Goal: Task Accomplishment & Management: Use online tool/utility

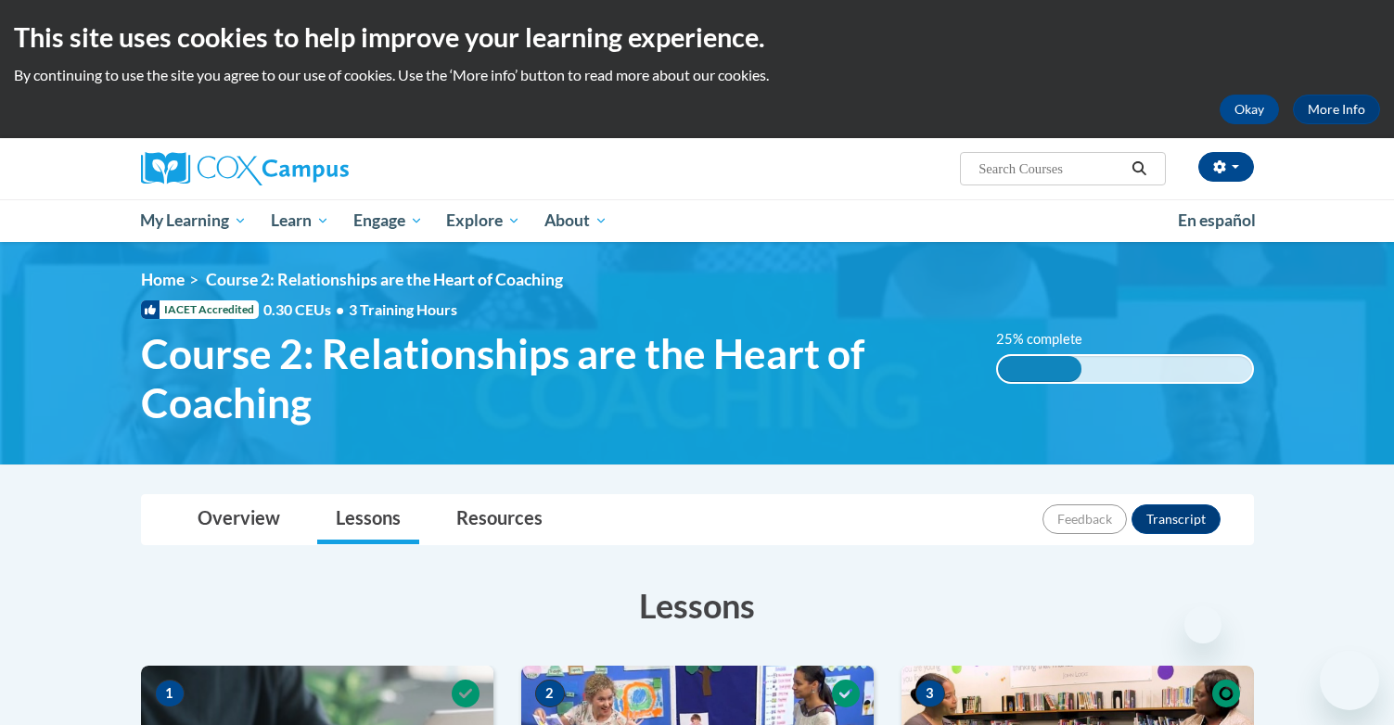
scroll to position [534, 0]
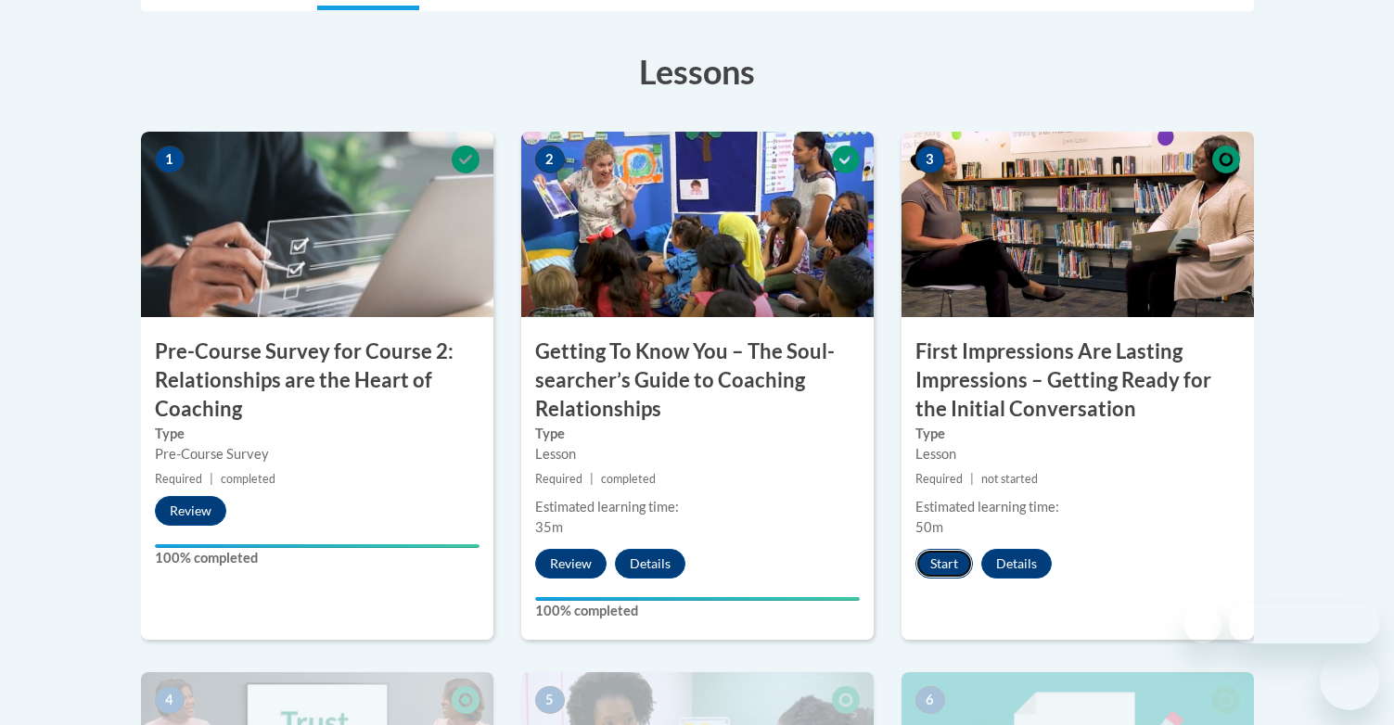
click at [942, 568] on button "Start" at bounding box center [943, 564] width 57 height 30
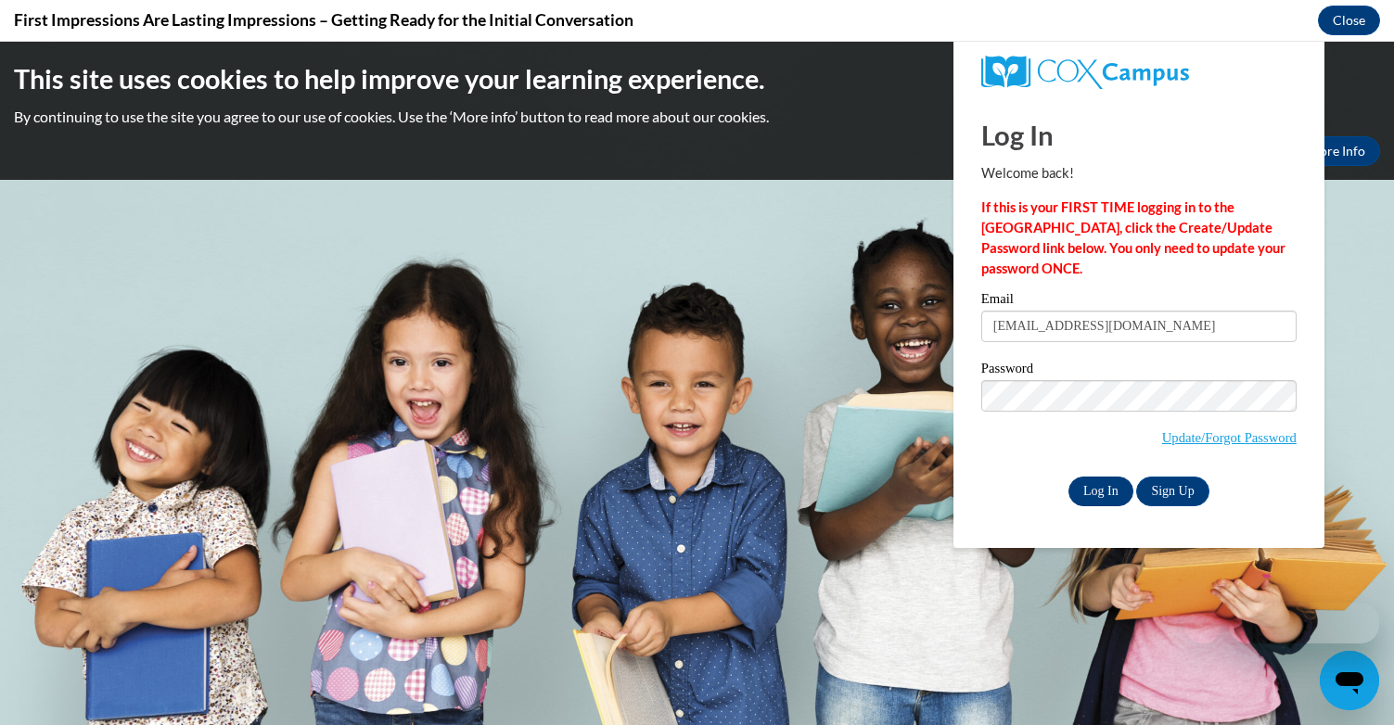
scroll to position [0, 0]
click at [1094, 490] on input "Log In" at bounding box center [1100, 492] width 65 height 30
